Goal: Task Accomplishment & Management: Use online tool/utility

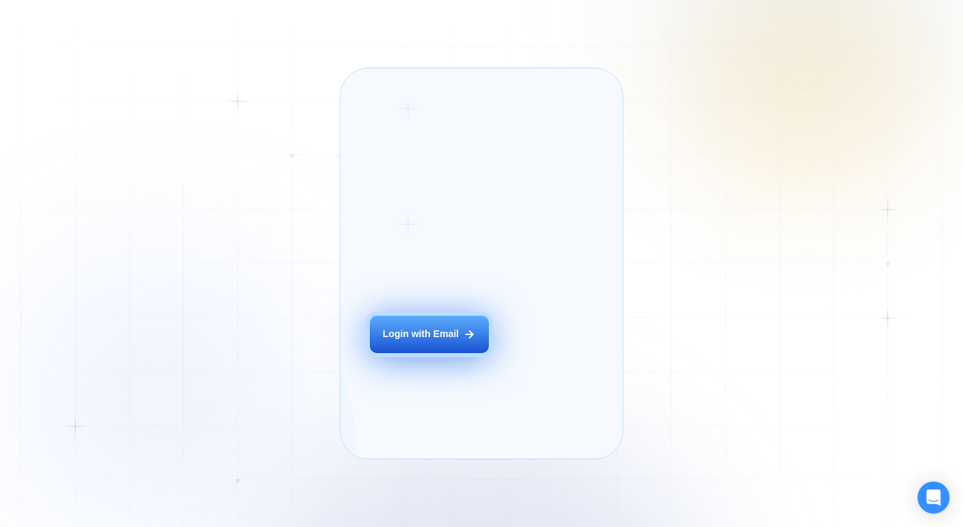
click at [430, 353] on button "Login with Email" at bounding box center [429, 334] width 119 height 37
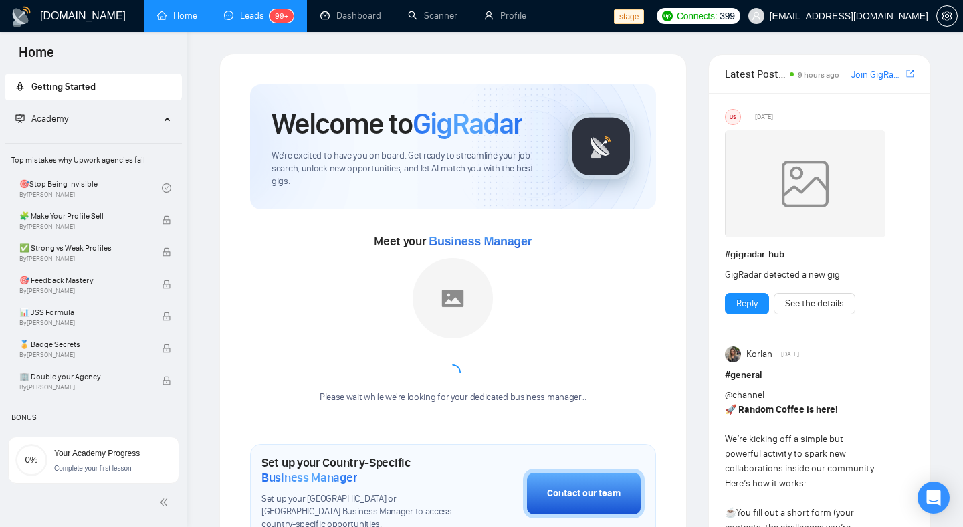
click at [237, 21] on link "Leads 99+" at bounding box center [259, 15] width 70 height 11
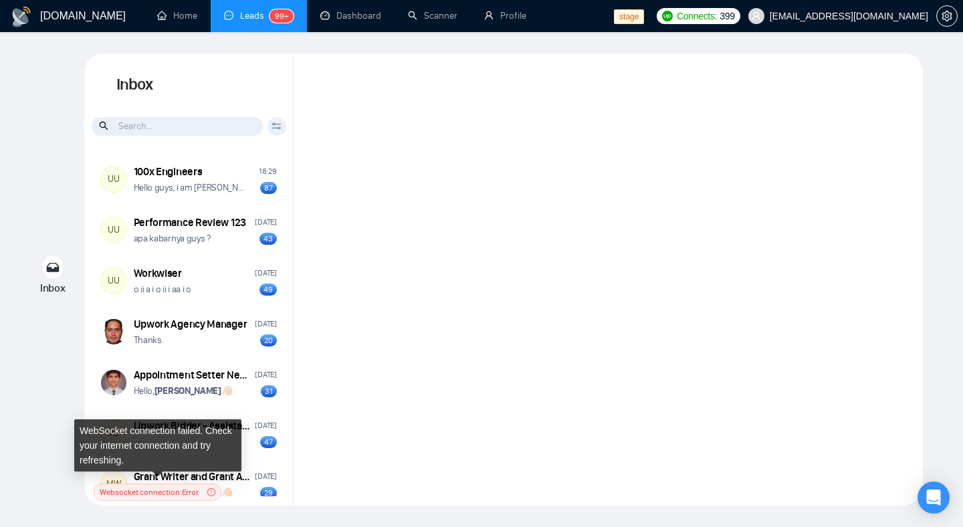
click at [213, 494] on icon "exclamation-circle" at bounding box center [211, 492] width 8 height 8
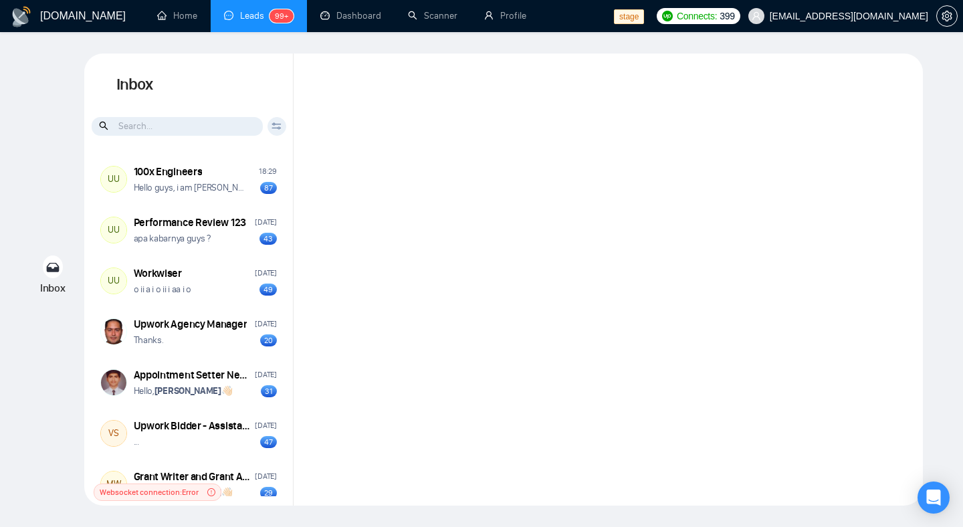
click at [50, 218] on div "Inbox Inbox Client Reset Date Reset Reset Apply UU 100x Engineers 18:29 Hello g…" at bounding box center [481, 280] width 920 height 452
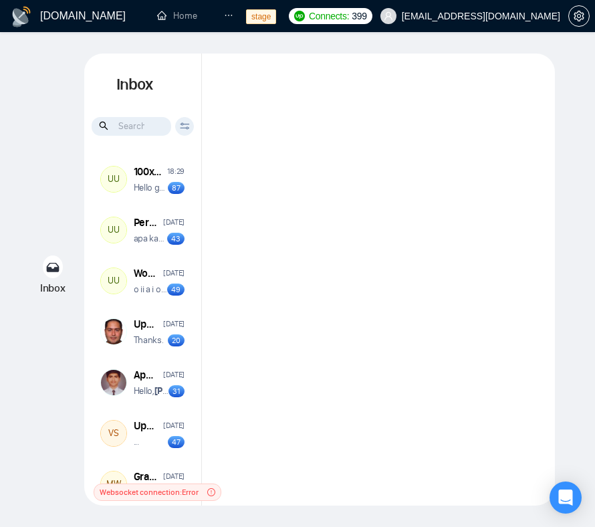
click at [425, 218] on div at bounding box center [378, 280] width 353 height 452
